Goal: Task Accomplishment & Management: Manage account settings

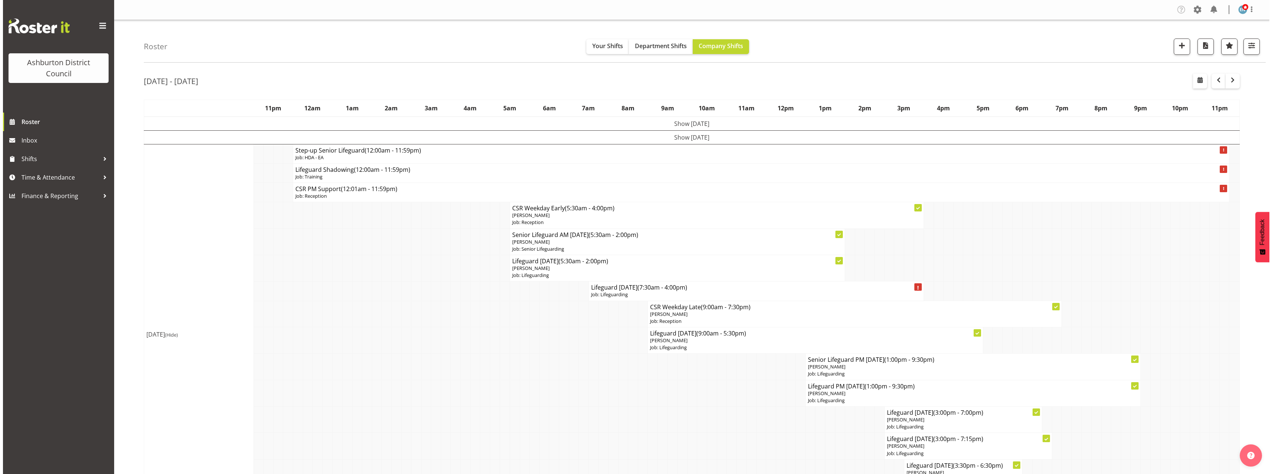
scroll to position [74, 0]
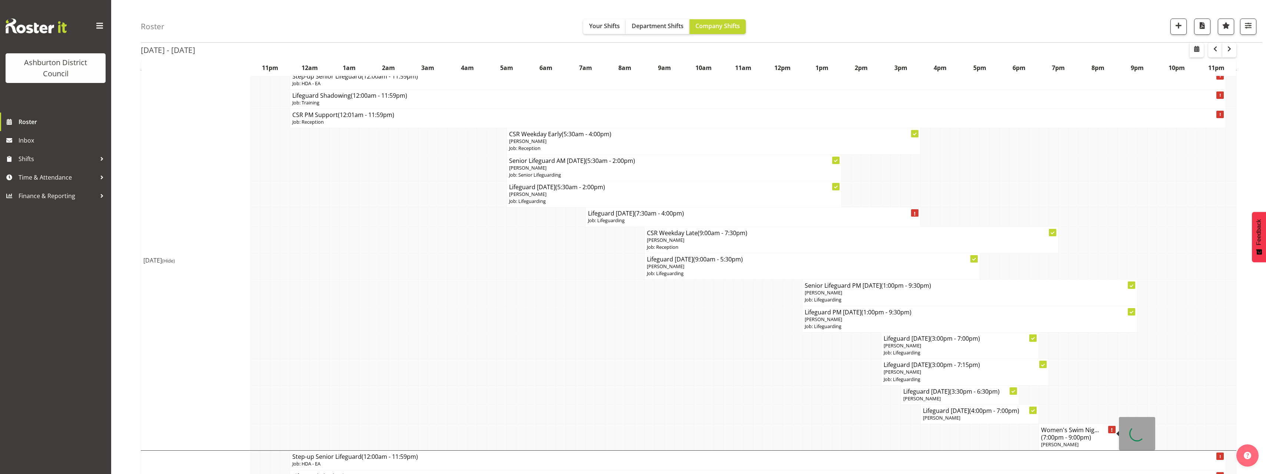
click at [1071, 446] on span "[PERSON_NAME]" at bounding box center [1059, 444] width 37 height 7
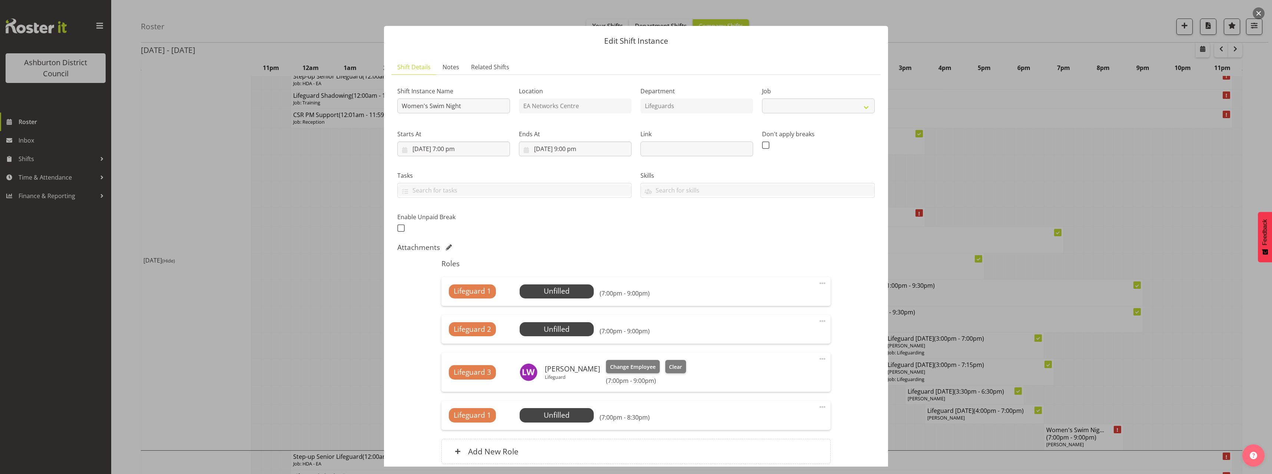
select select "38"
click at [418, 148] on input "[DATE] 7:00 pm" at bounding box center [453, 149] width 113 height 15
click at [460, 249] on span "20" at bounding box center [463, 251] width 6 height 7
type input "[DATE] 7:00 pm"
click at [530, 149] on input "[DATE] 9:00 pm" at bounding box center [575, 149] width 113 height 15
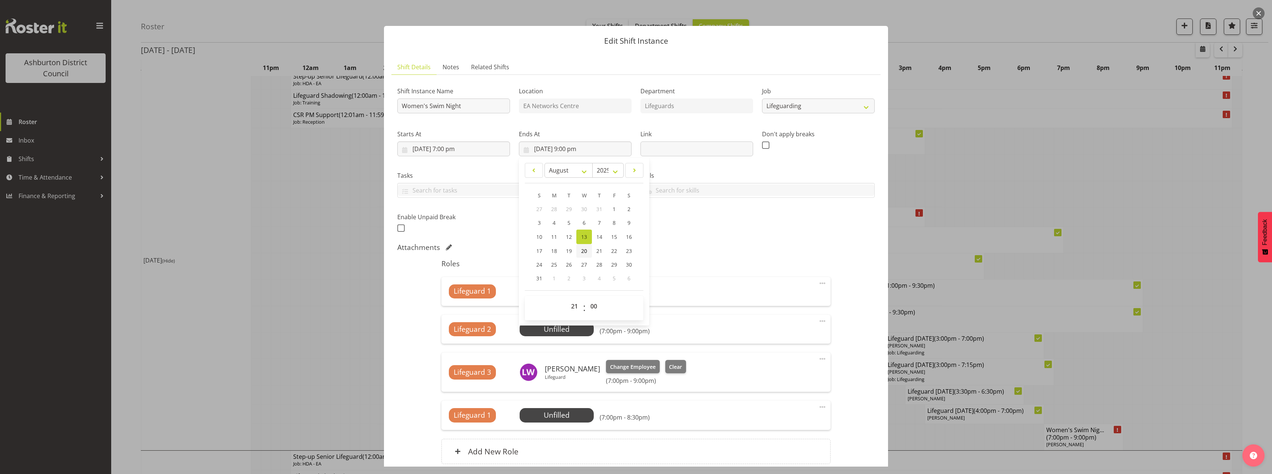
click at [581, 250] on span "20" at bounding box center [584, 251] width 6 height 7
type input "[DATE] 9:00 pm"
click at [754, 244] on div "Attachments" at bounding box center [635, 247] width 477 height 9
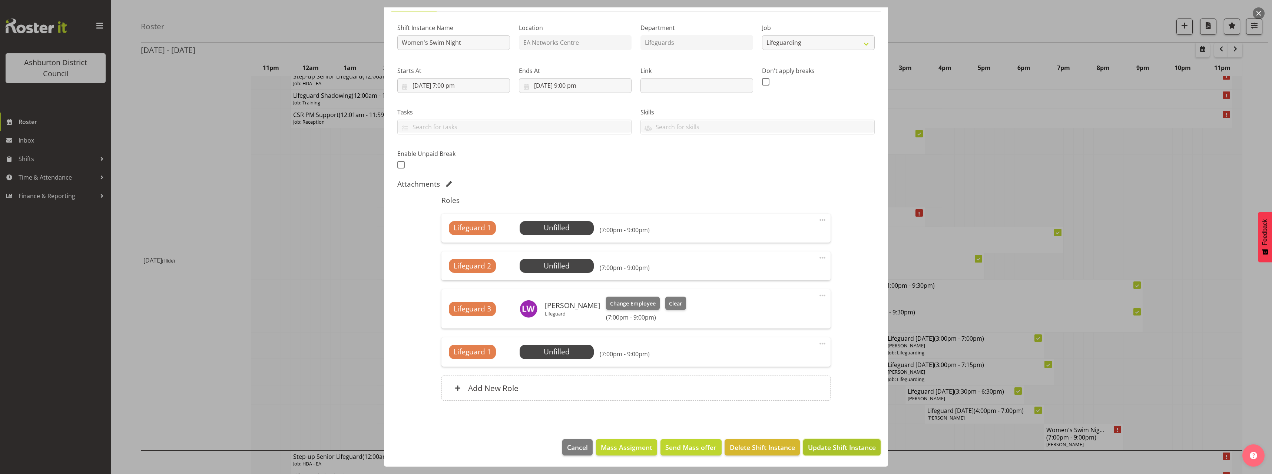
click at [848, 447] on span "Update Shift Instance" at bounding box center [842, 448] width 68 height 10
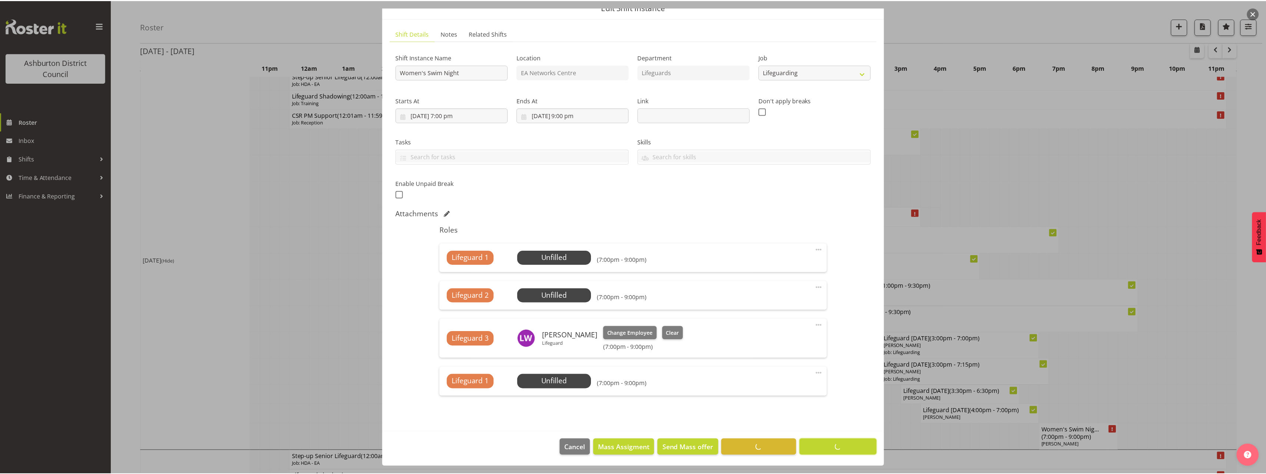
scroll to position [0, 0]
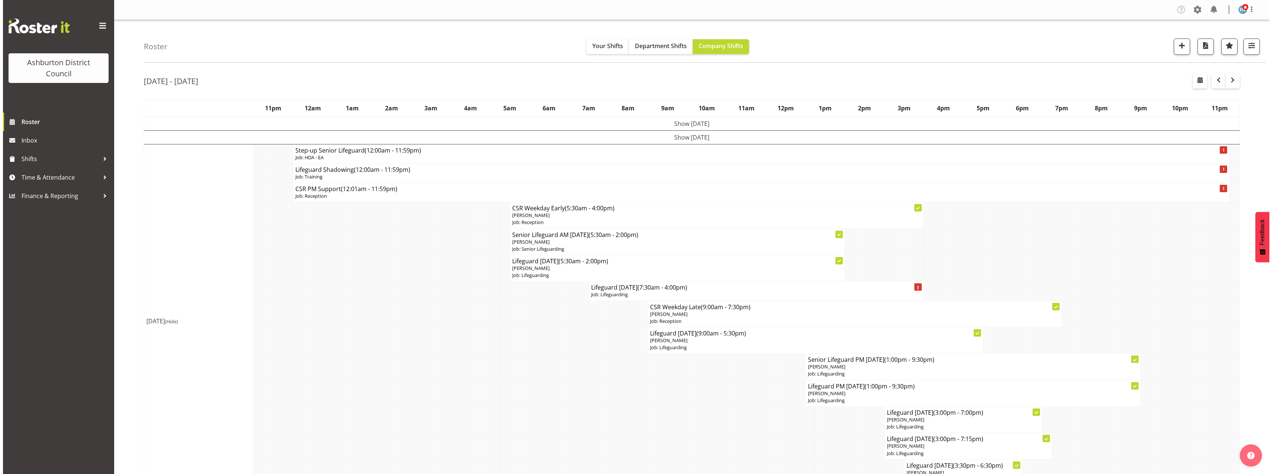
scroll to position [222, 0]
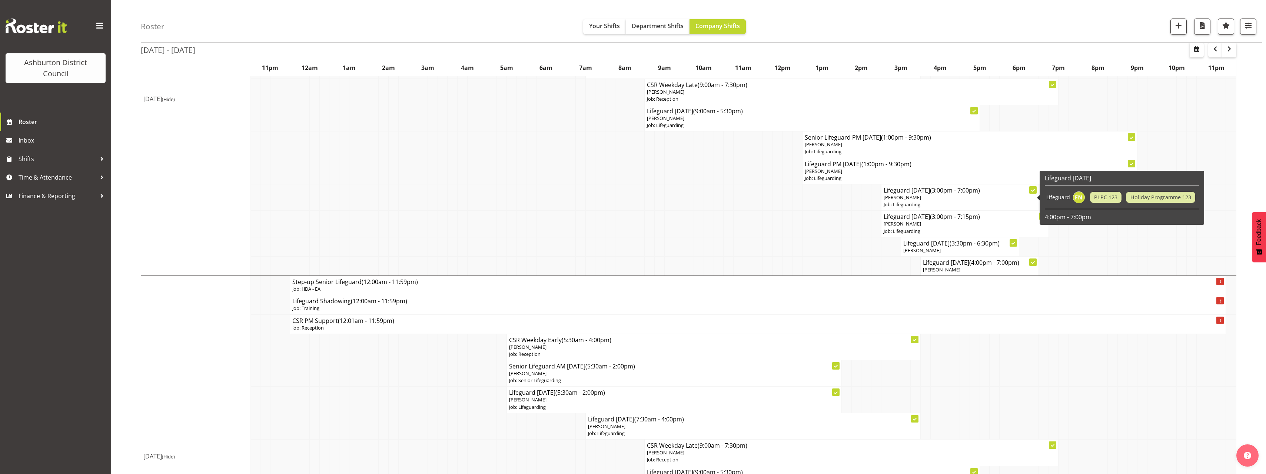
click at [949, 194] on span "(3:00pm - 7:00pm)" at bounding box center [955, 190] width 50 height 8
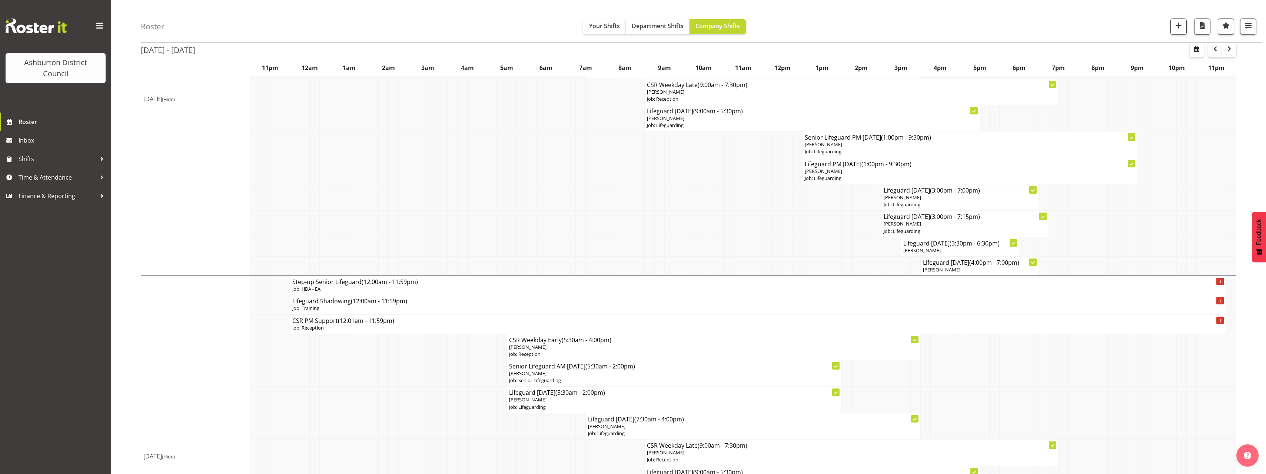
select select
select select "7"
select select "2025"
select select "15"
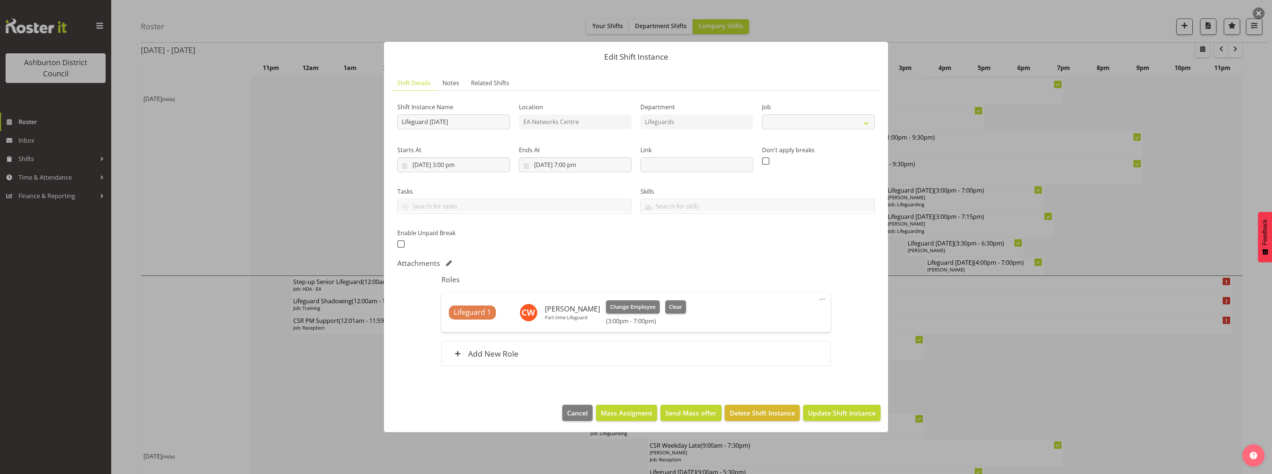
select select "38"
click at [454, 162] on input "[DATE] 3:00 pm" at bounding box center [453, 165] width 113 height 15
click at [471, 327] on select "00 01 02 03 04 05 06 07 08 09 10 11 12 13 14 15 16 17 18 19 20 21 22 23 24 25 2…" at bounding box center [473, 322] width 17 height 15
select select "30"
click at [465, 315] on select "00 01 02 03 04 05 06 07 08 09 10 11 12 13 14 15 16 17 18 19 20 21 22 23 24 25 2…" at bounding box center [473, 322] width 17 height 15
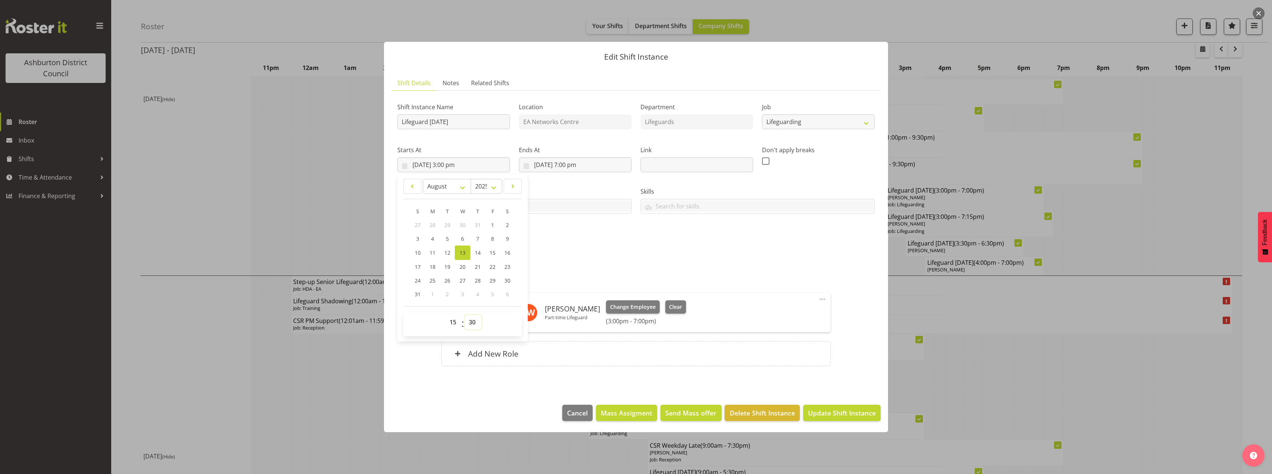
type input "[DATE] 3:30 pm"
click at [592, 242] on div "Shift Instance Name Lifeguard [DATE] Location EA Networks Centre Department Lif…" at bounding box center [636, 173] width 486 height 162
click at [580, 165] on input "[DATE] 7:00 pm" at bounding box center [575, 165] width 113 height 15
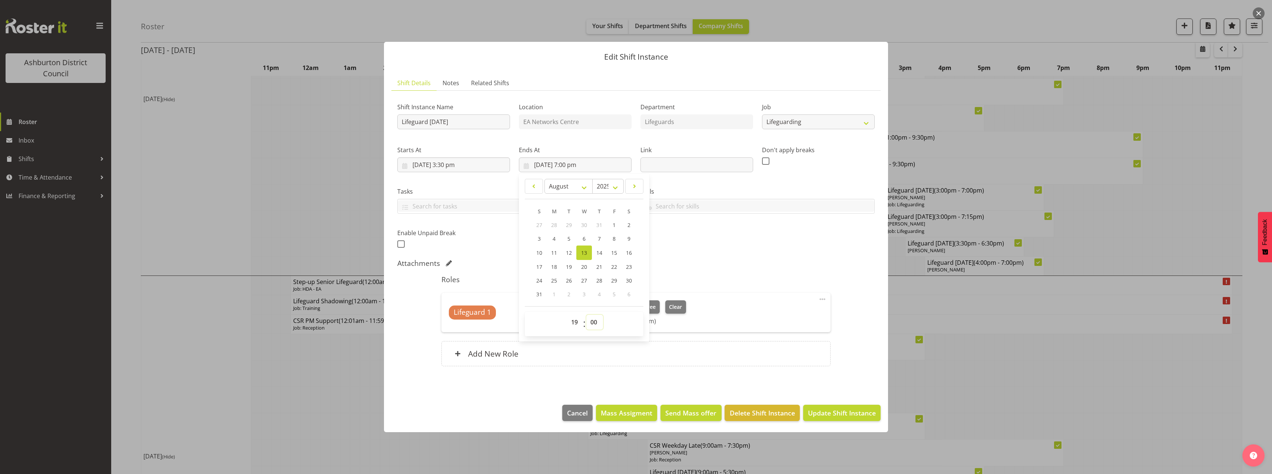
click at [595, 324] on select "00 01 02 03 04 05 06 07 08 09 10 11 12 13 14 15 16 17 18 19 20 21 22 23 24 25 2…" at bounding box center [594, 322] width 17 height 15
select select "30"
click at [586, 315] on select "00 01 02 03 04 05 06 07 08 09 10 11 12 13 14 15 16 17 18 19 20 21 22 23 24 25 2…" at bounding box center [594, 322] width 17 height 15
type input "[DATE] 7:30 pm"
click at [771, 257] on div "Shift Instance Name Lifeguard [DATE] Location EA Networks Centre Department Lif…" at bounding box center [635, 236] width 477 height 279
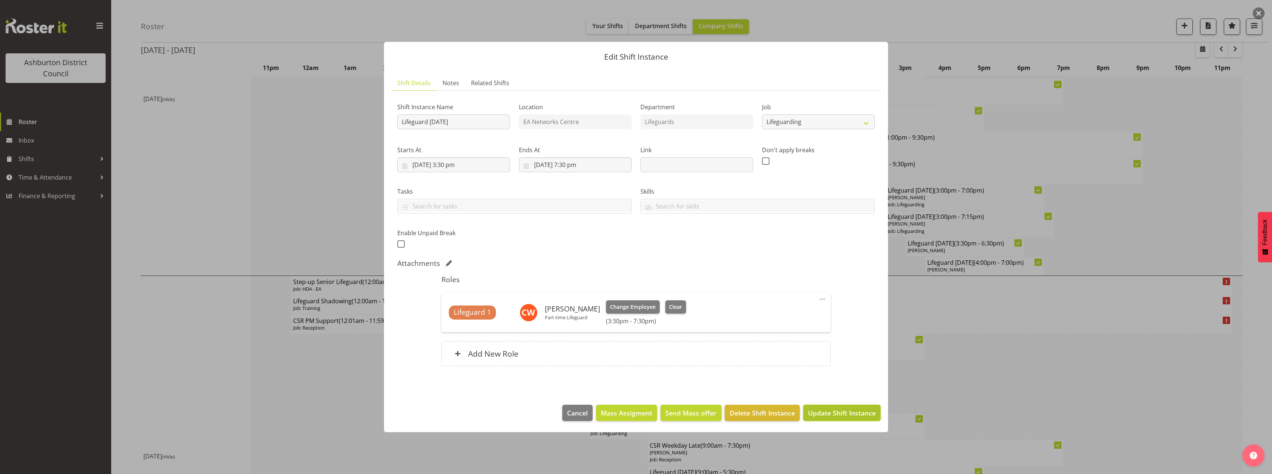
click at [839, 413] on span "Update Shift Instance" at bounding box center [842, 413] width 68 height 10
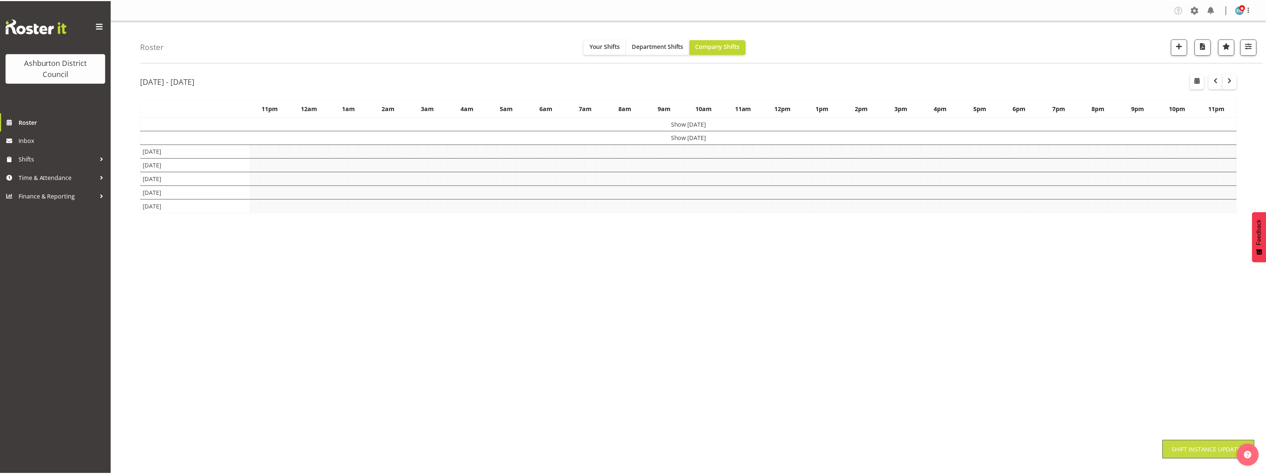
scroll to position [0, 0]
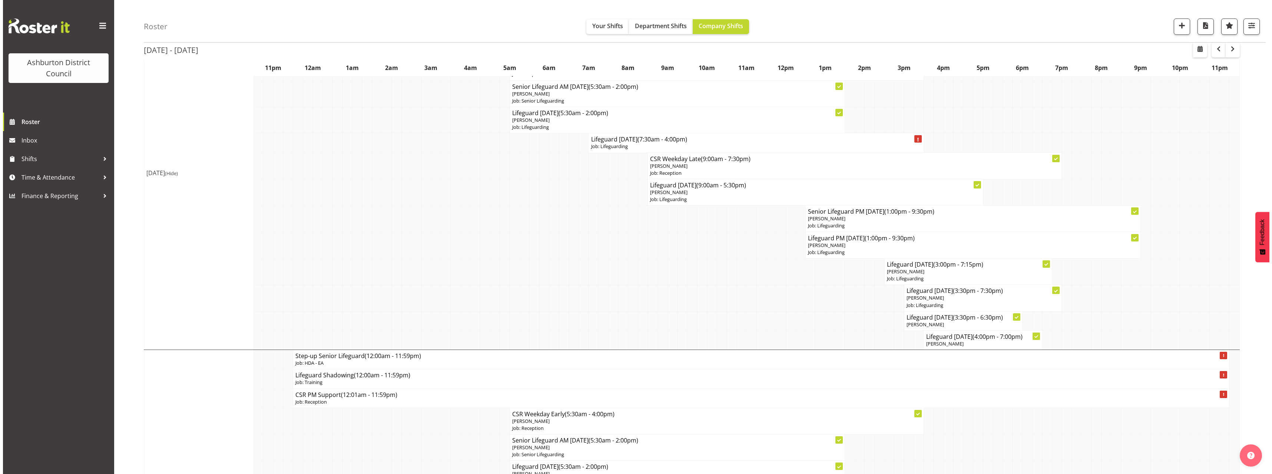
scroll to position [222, 0]
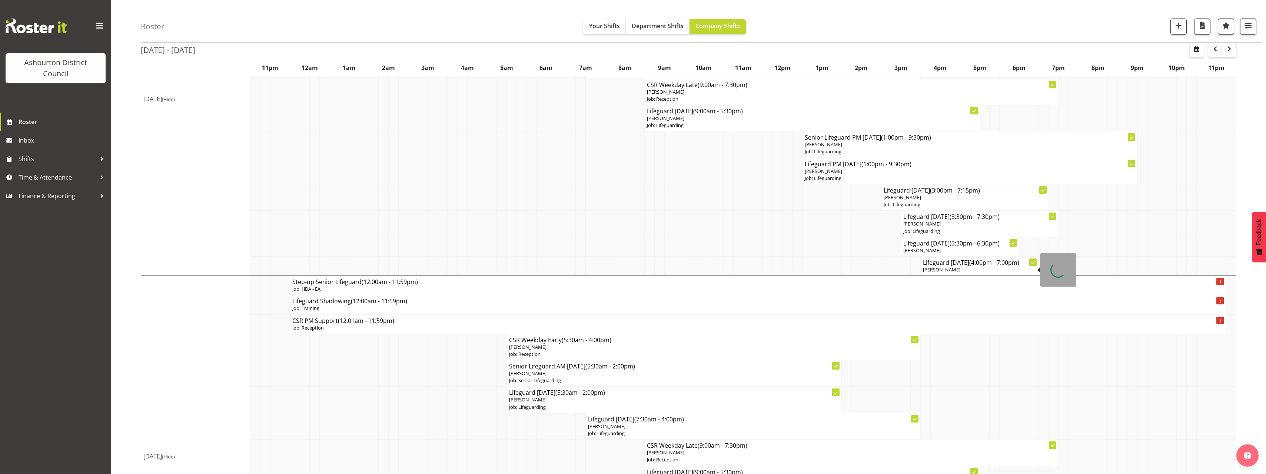
click at [956, 267] on p "[PERSON_NAME]" at bounding box center [979, 269] width 113 height 7
select select
select select "7"
select select "2025"
select select "16"
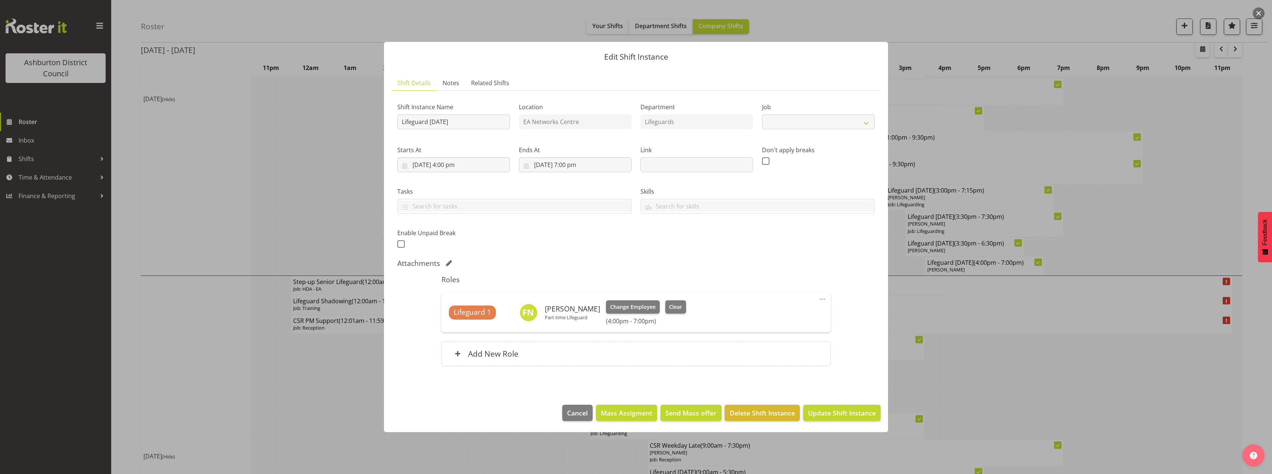
select select "38"
click at [459, 166] on input "[DATE] 4:00 pm" at bounding box center [453, 165] width 113 height 15
click at [473, 325] on select "00 01 02 03 04 05 06 07 08 09 10 11 12 13 14 15 16 17 18 19 20 21 22 23 24 25 2…" at bounding box center [473, 322] width 17 height 15
select select "30"
click at [465, 315] on select "00 01 02 03 04 05 06 07 08 09 10 11 12 13 14 15 16 17 18 19 20 21 22 23 24 25 2…" at bounding box center [473, 322] width 17 height 15
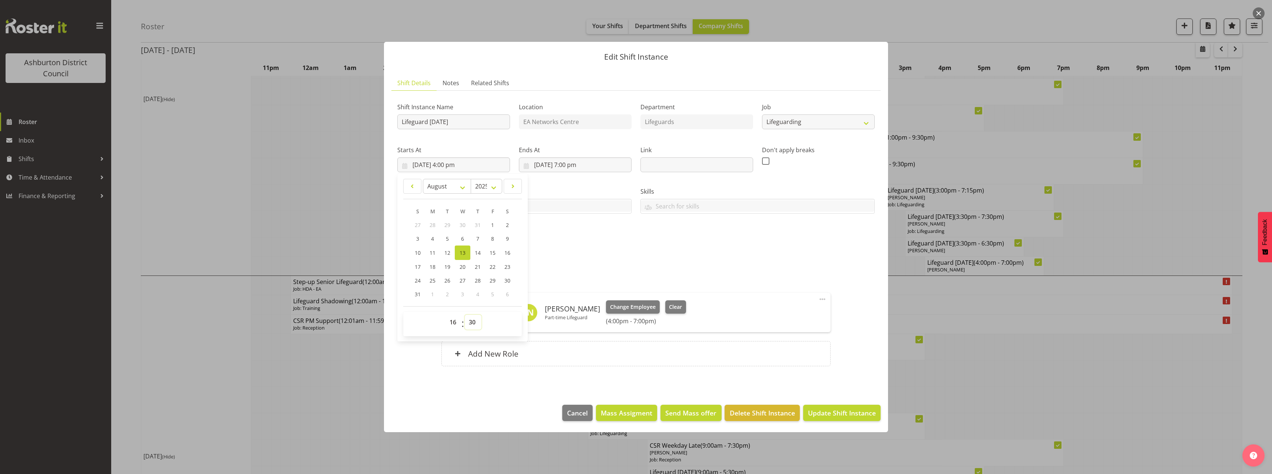
type input "[DATE] 4:30 pm"
click at [575, 166] on input "[DATE] 7:00 pm" at bounding box center [575, 165] width 113 height 15
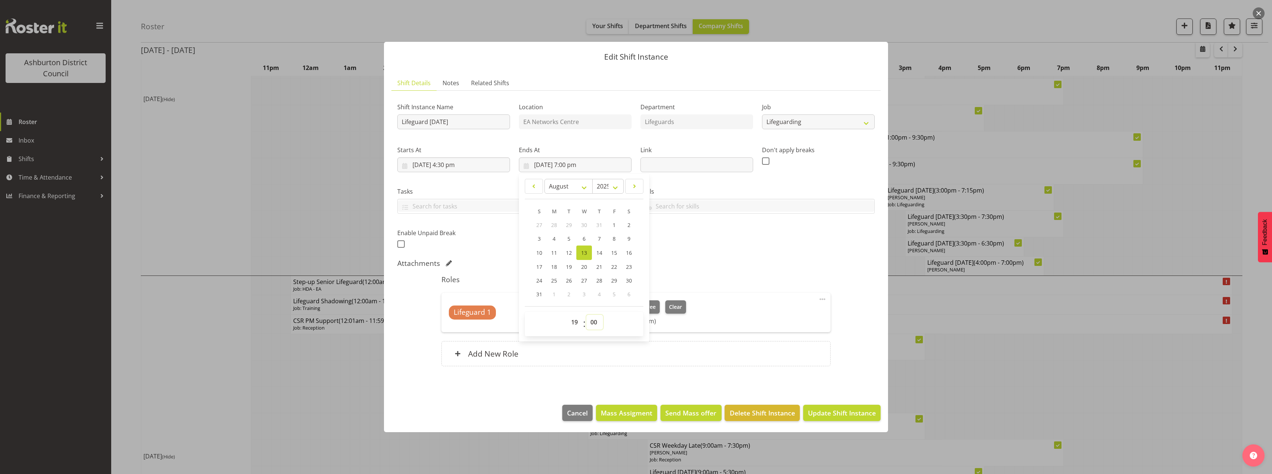
click at [594, 320] on select "00 01 02 03 04 05 06 07 08 09 10 11 12 13 14 15 16 17 18 19 20 21 22 23 24 25 2…" at bounding box center [594, 322] width 17 height 15
select select "30"
click at [586, 315] on select "00 01 02 03 04 05 06 07 08 09 10 11 12 13 14 15 16 17 18 19 20 21 22 23 24 25 2…" at bounding box center [594, 322] width 17 height 15
type input "[DATE] 7:30 pm"
click at [804, 278] on h5 "Roles" at bounding box center [635, 279] width 389 height 9
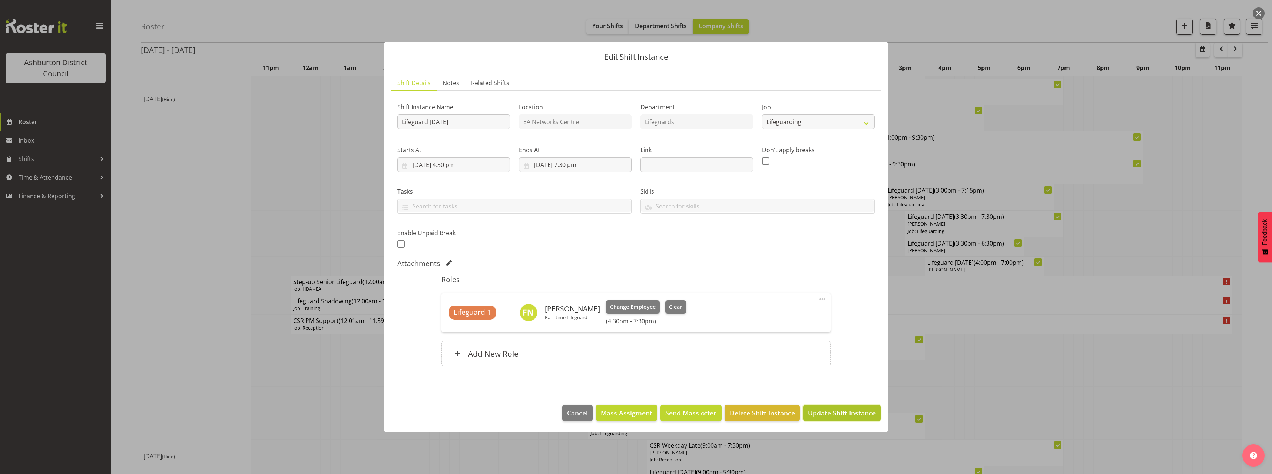
click at [834, 415] on span "Update Shift Instance" at bounding box center [842, 413] width 68 height 10
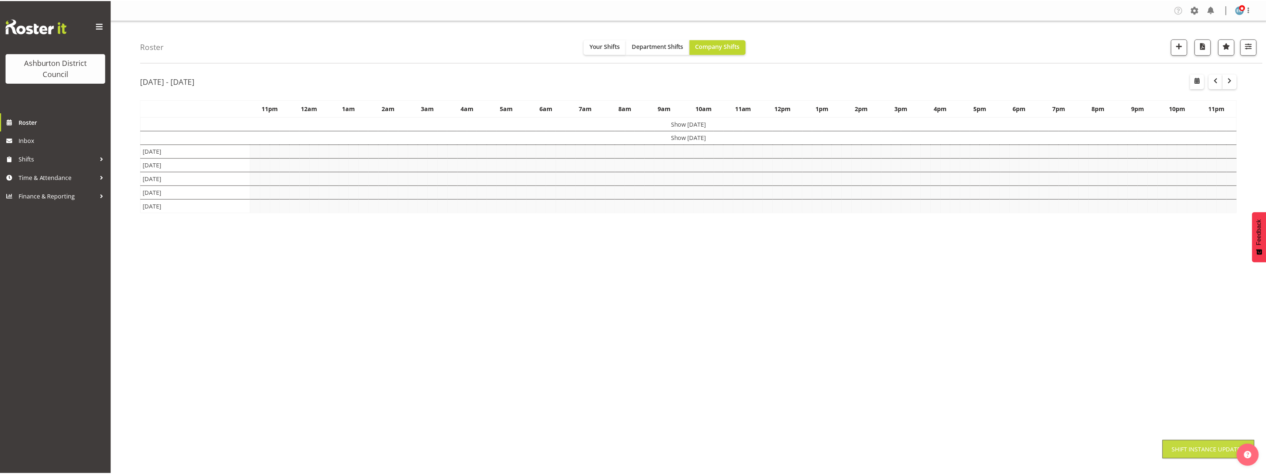
scroll to position [0, 0]
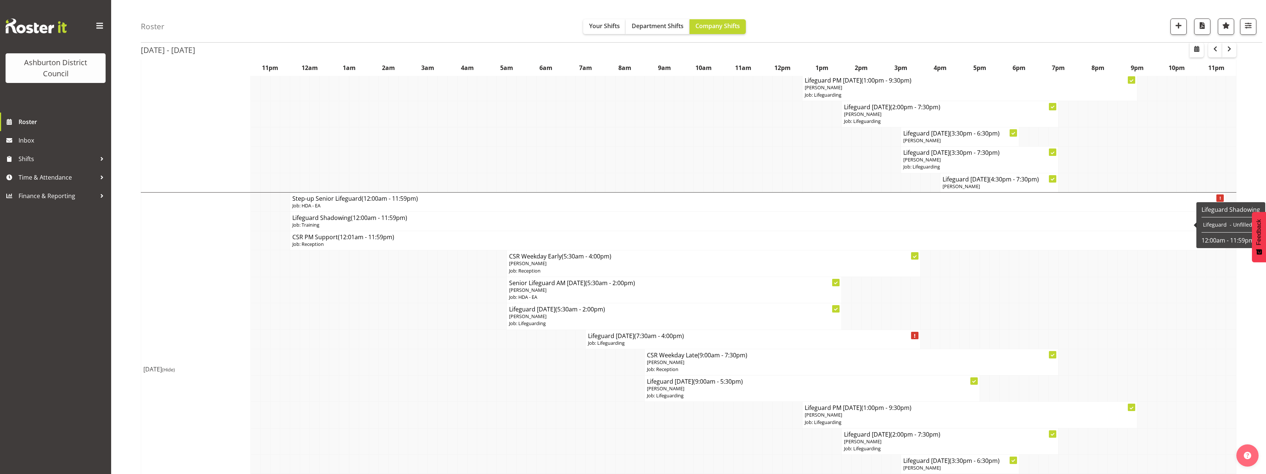
scroll to position [778, 0]
